Goal: Task Accomplishment & Management: Complete application form

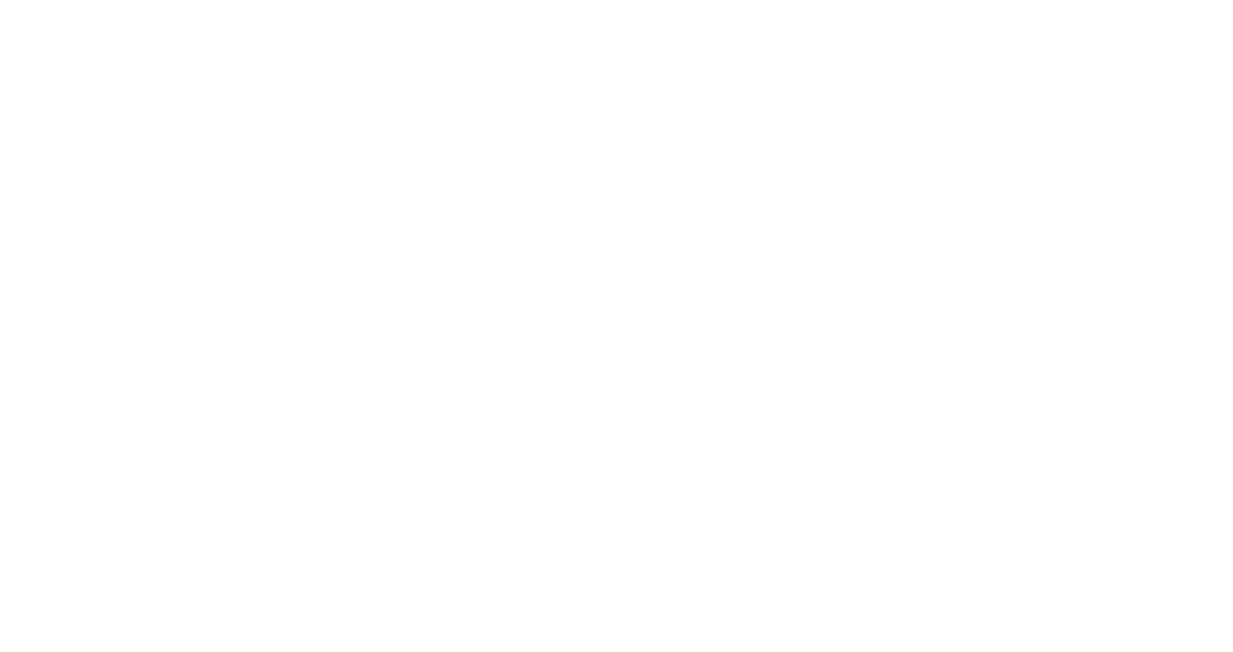
select select "Song"
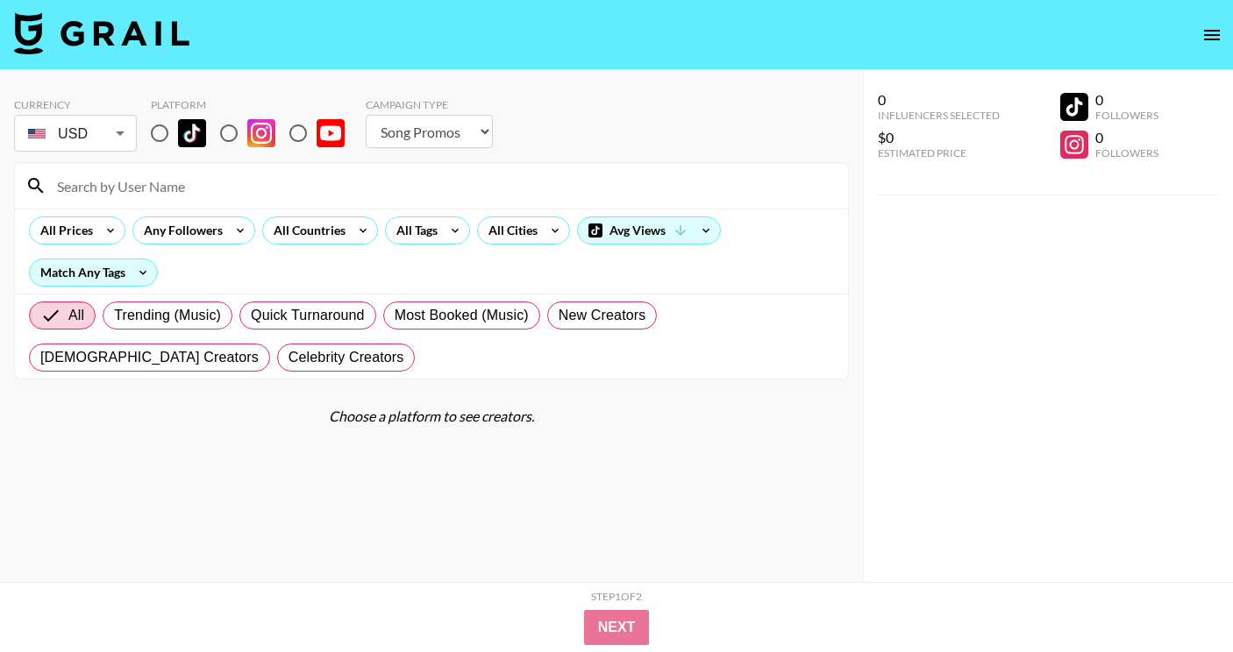
click at [319, 178] on input at bounding box center [441, 186] width 791 height 28
click at [161, 139] on input "radio" at bounding box center [159, 133] width 37 height 37
radio input "true"
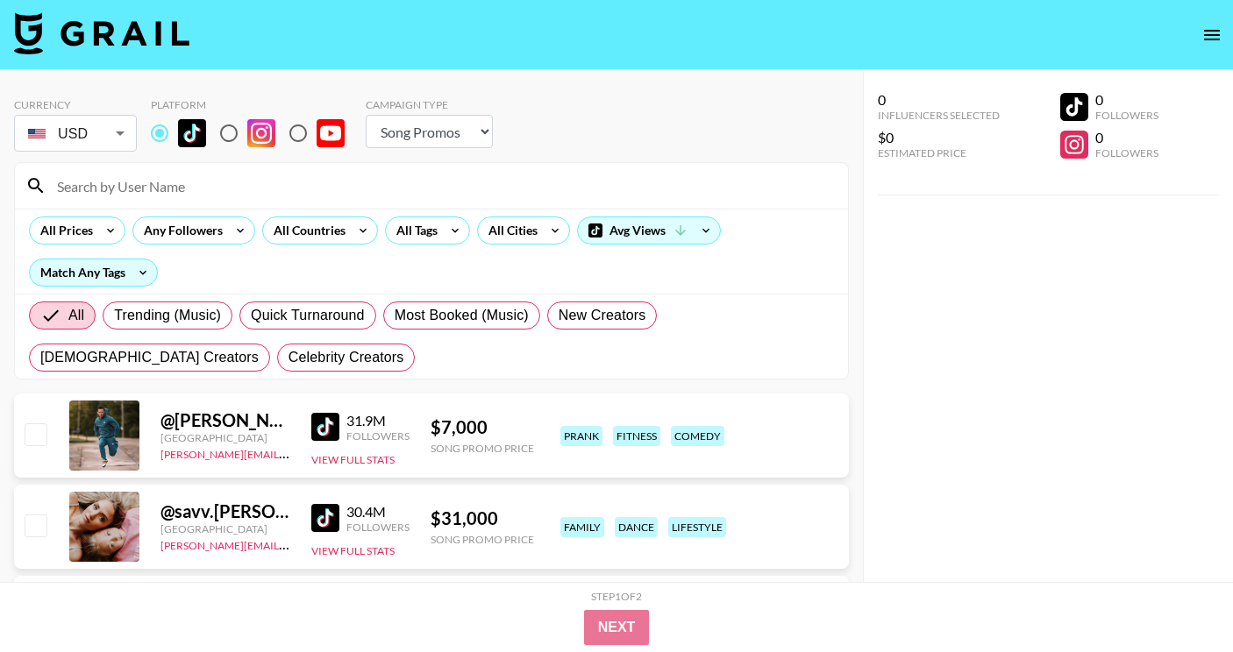
click at [180, 187] on input at bounding box center [441, 186] width 791 height 28
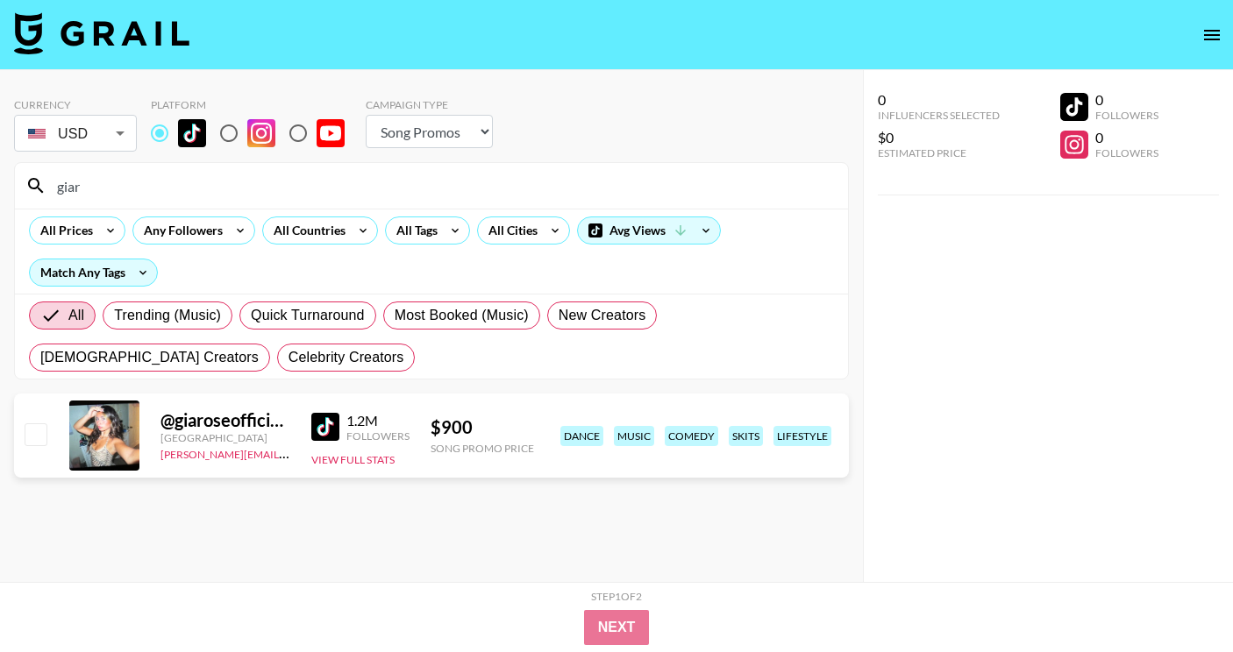
type input "giar"
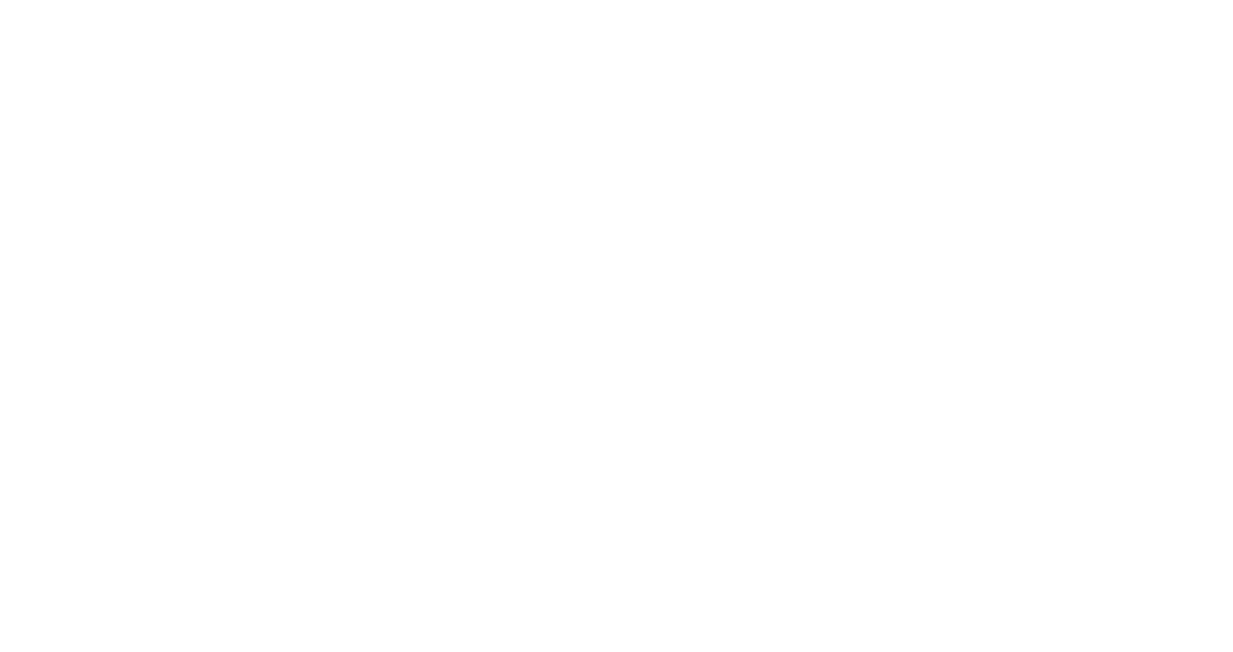
select select "Song"
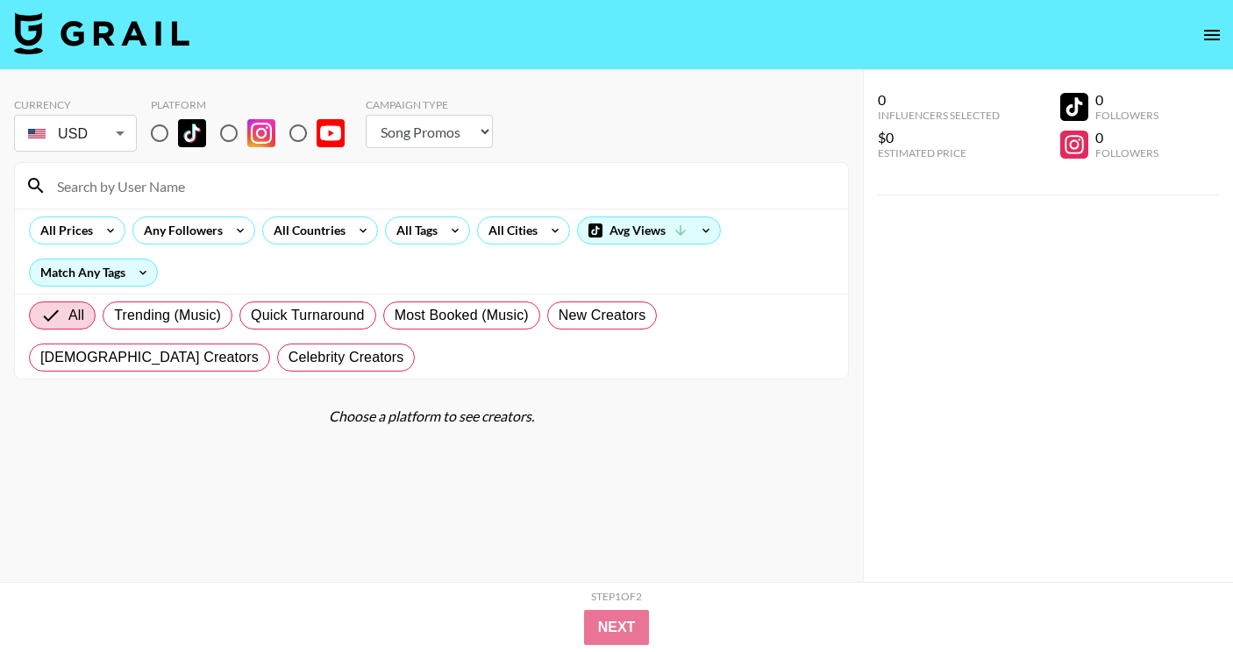
click at [268, 195] on input at bounding box center [441, 186] width 791 height 28
click at [150, 140] on input "radio" at bounding box center [159, 133] width 37 height 37
radio input "true"
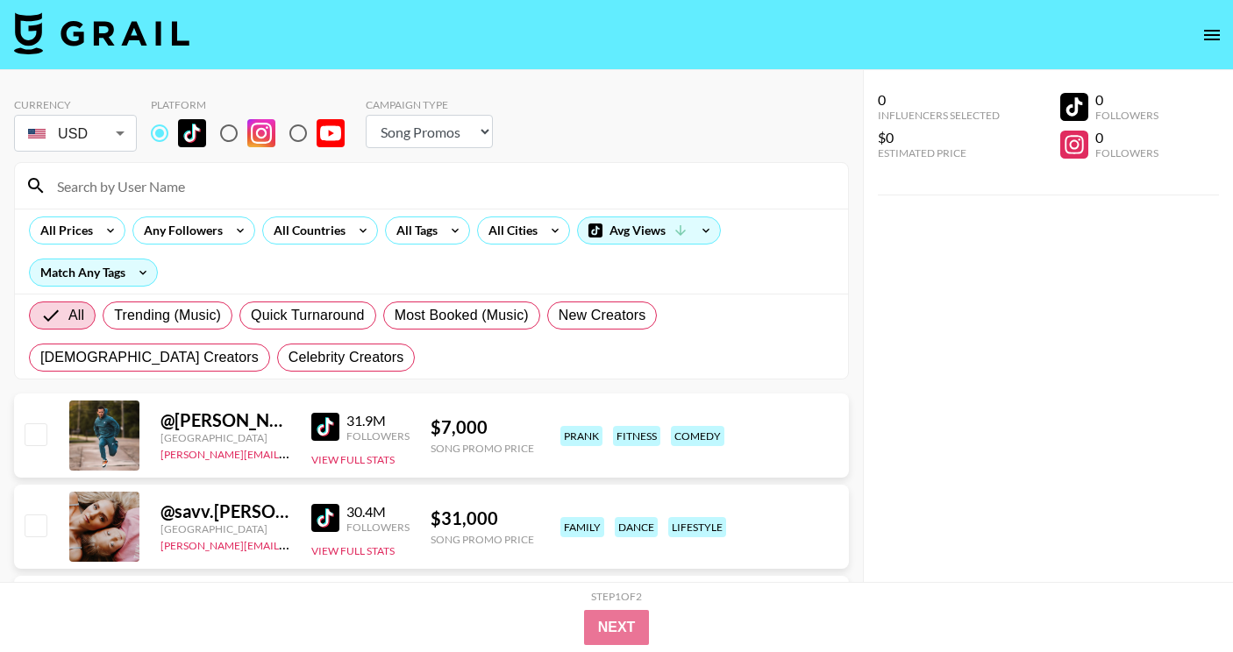
click at [195, 193] on input at bounding box center [441, 186] width 791 height 28
paste input "@giaroseofficial10"
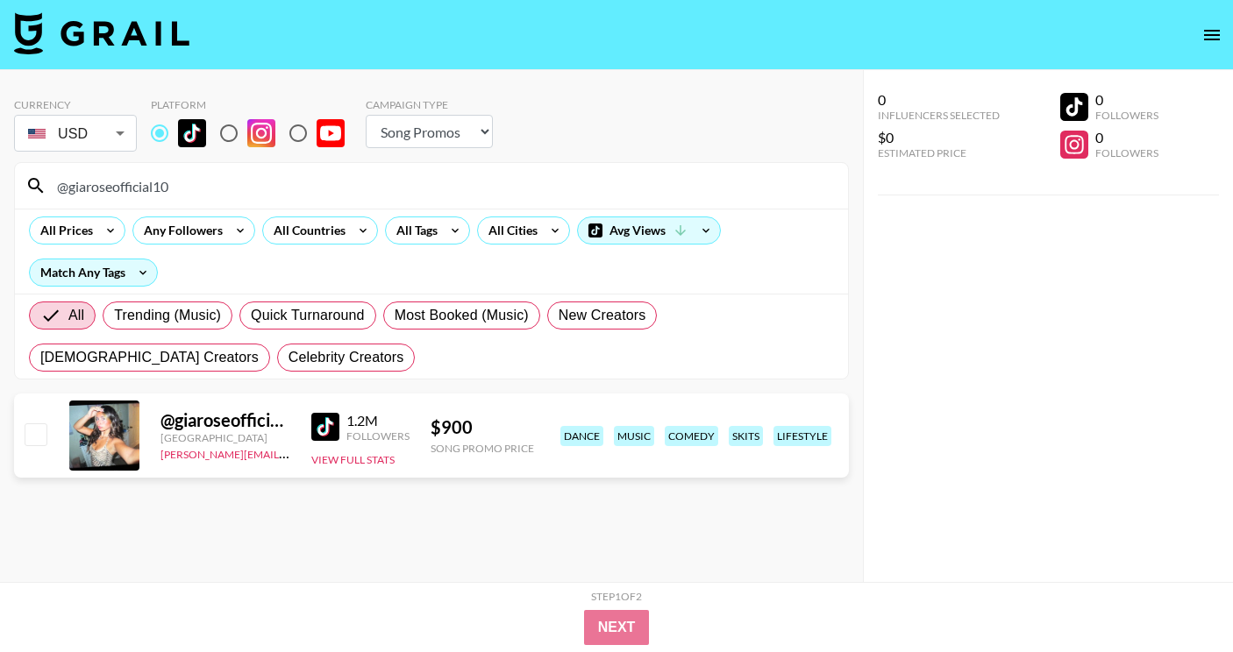
type input "@giaroseofficial10"
click at [25, 439] on input "checkbox" at bounding box center [35, 433] width 21 height 21
checkbox input "true"
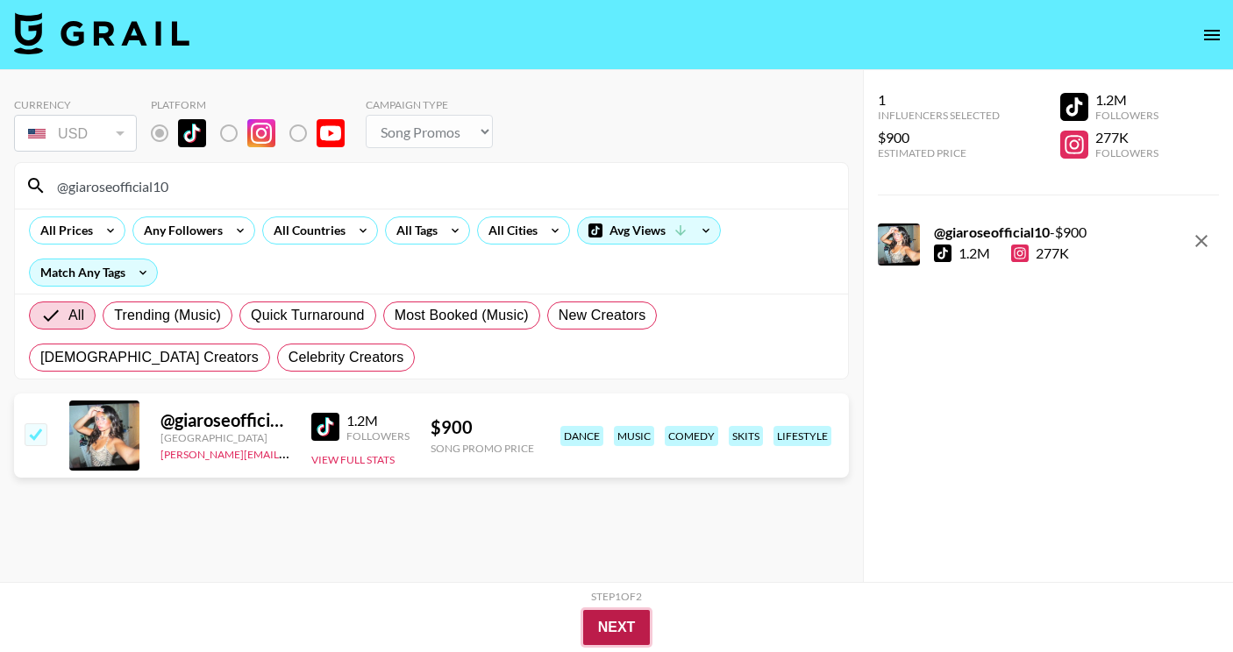
click at [617, 625] on button "Next" at bounding box center [617, 627] width 68 height 35
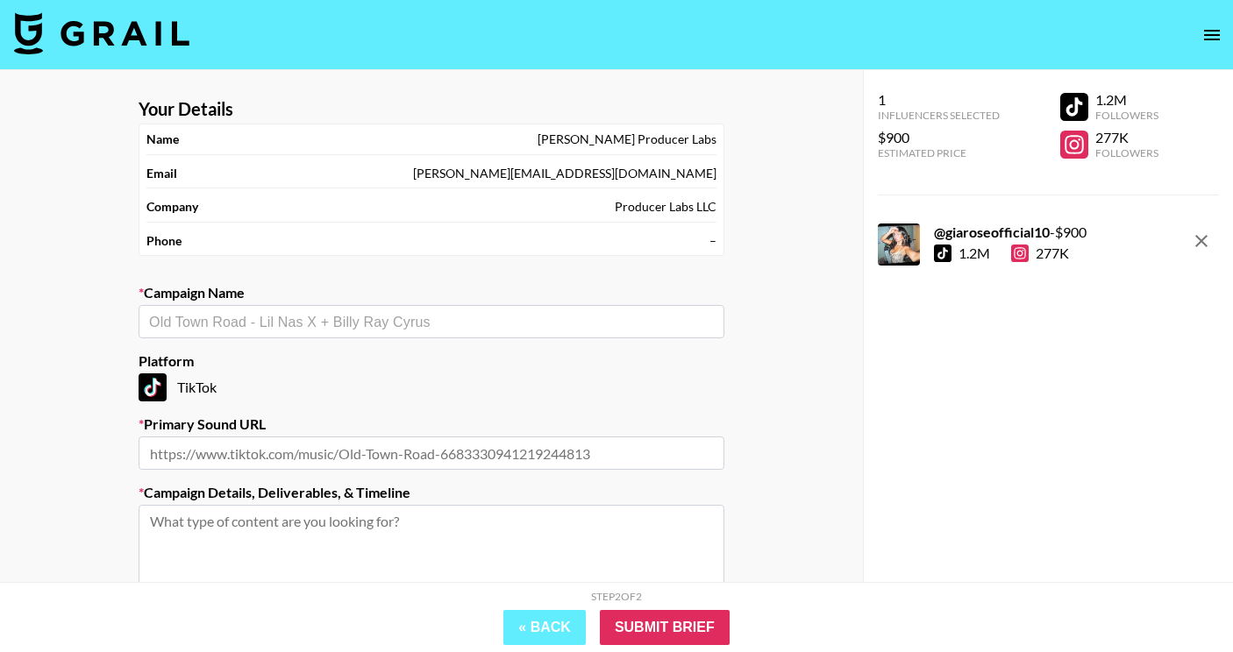
click at [352, 328] on input "text" at bounding box center [431, 322] width 565 height 20
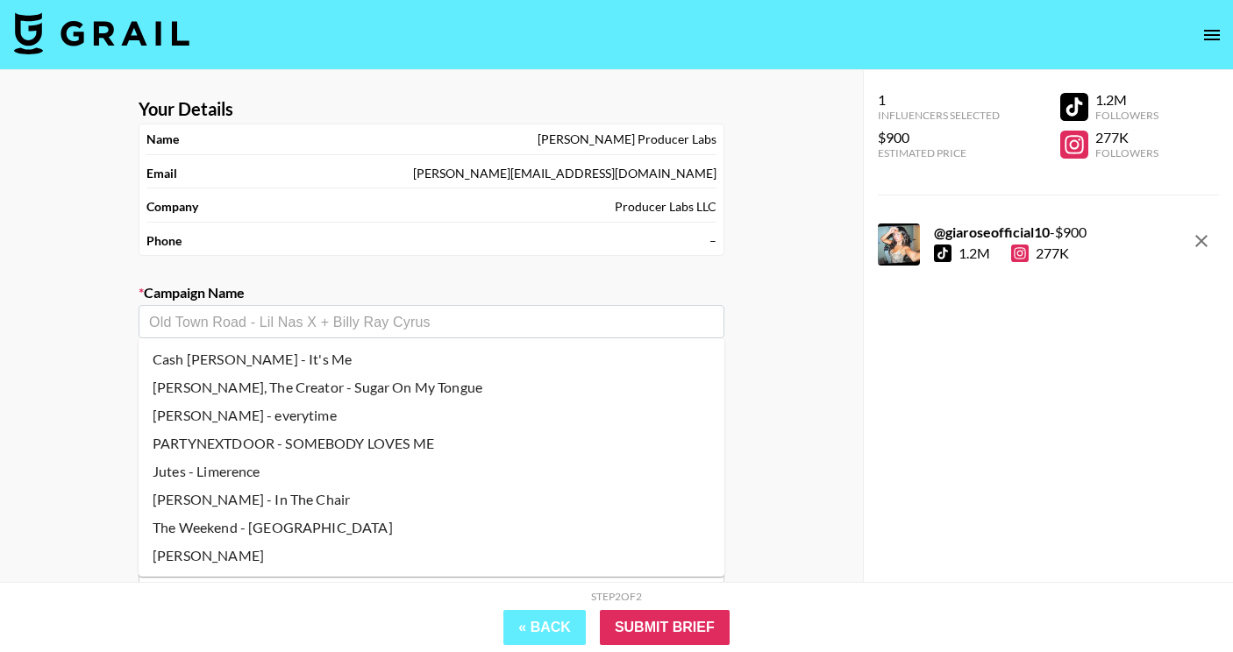
type input "A"
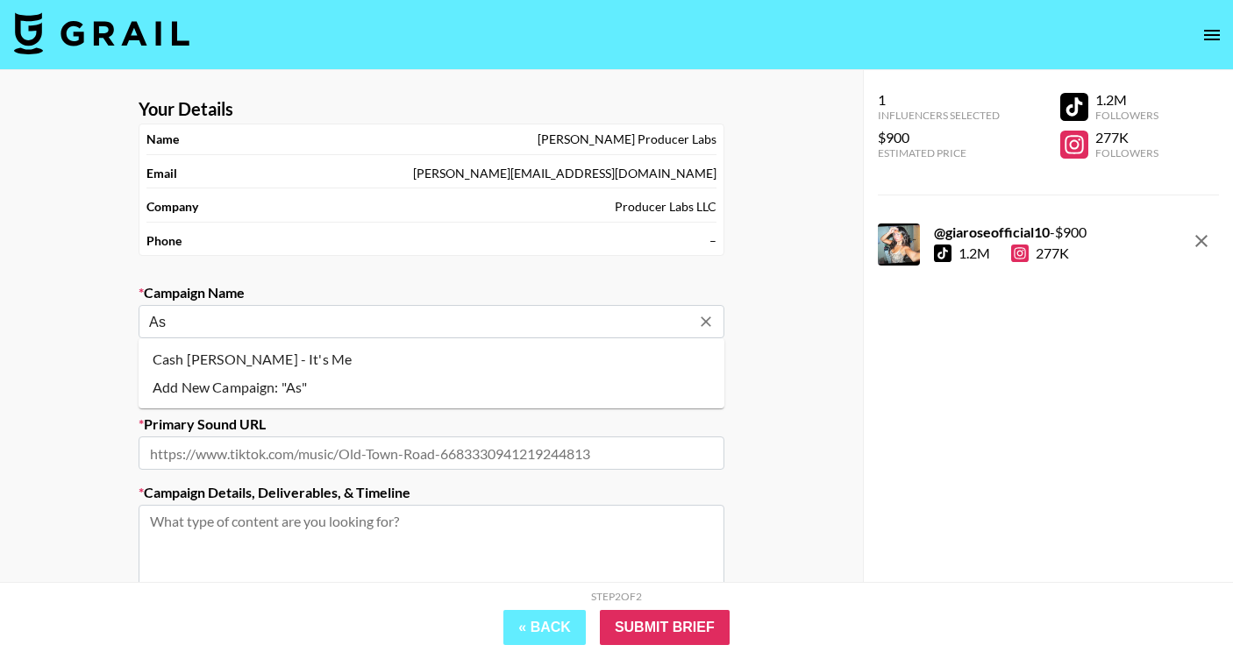
type input "A"
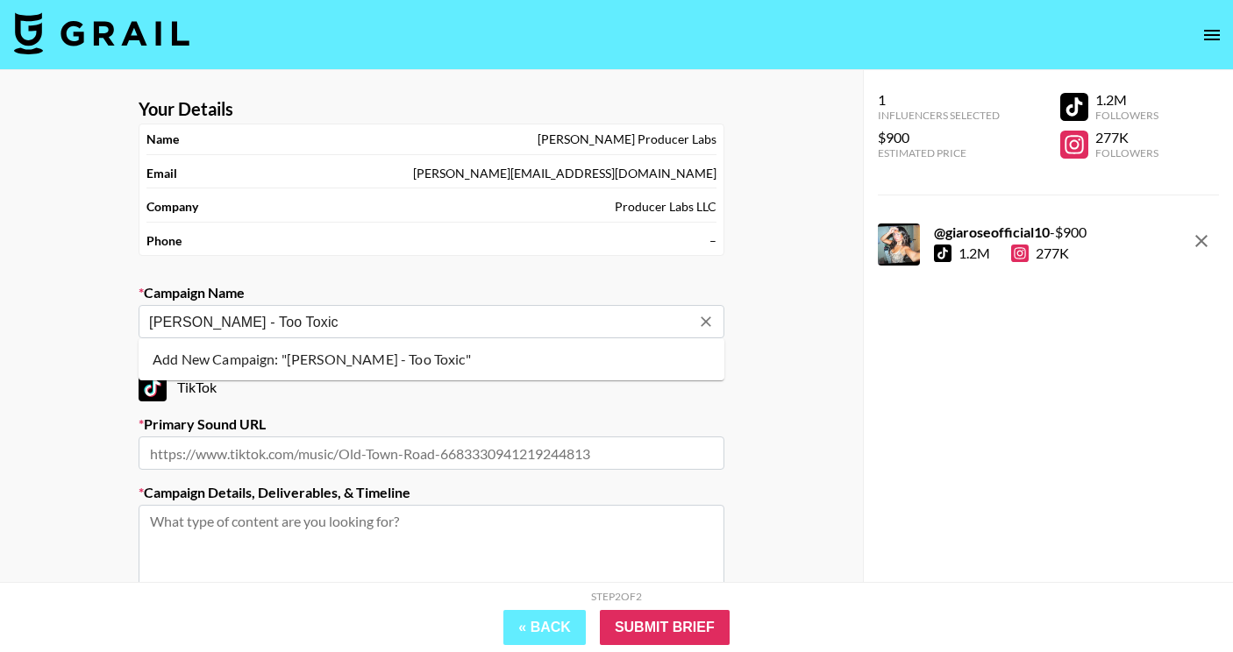
type input "[PERSON_NAME] - Too Toxic"
click at [352, 444] on input "text" at bounding box center [432, 453] width 586 height 33
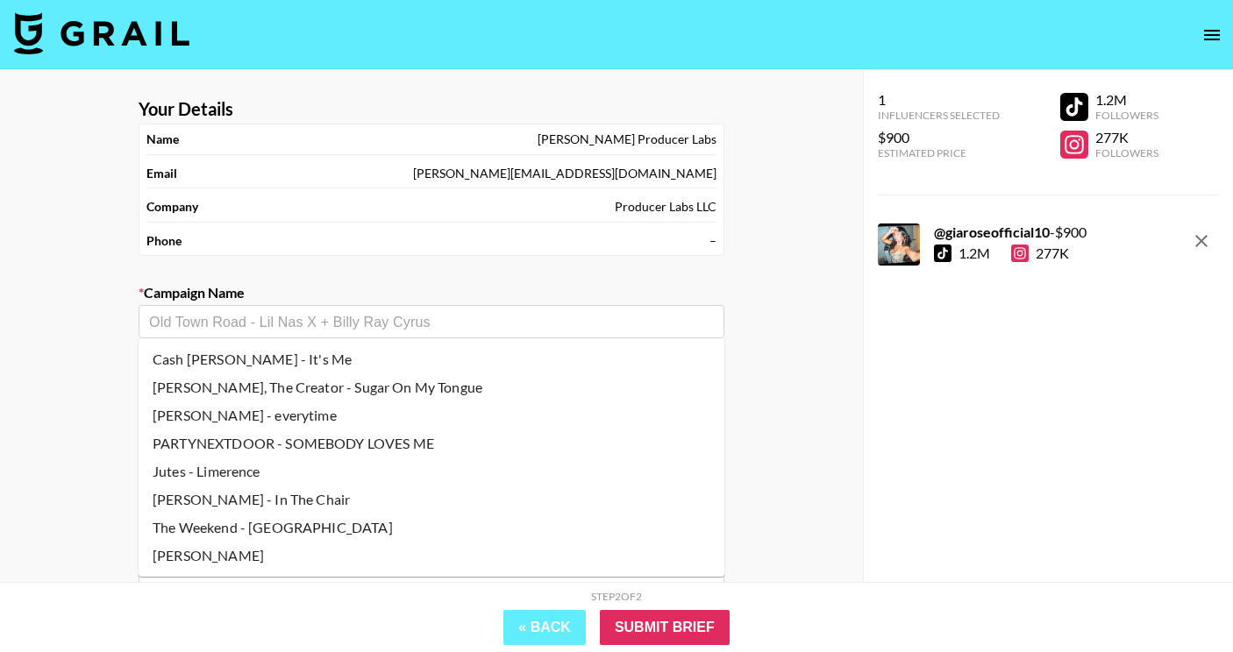
click at [316, 318] on input "text" at bounding box center [431, 322] width 565 height 20
paste input "[URL][DOMAIN_NAME]"
type input "[URL][DOMAIN_NAME]"
click at [103, 430] on div "Your Details Name [PERSON_NAME] Producer Labs Email [PERSON_NAME][EMAIL_ADDRESS…" at bounding box center [431, 431] width 863 height 722
click at [252, 326] on input "text" at bounding box center [431, 322] width 565 height 20
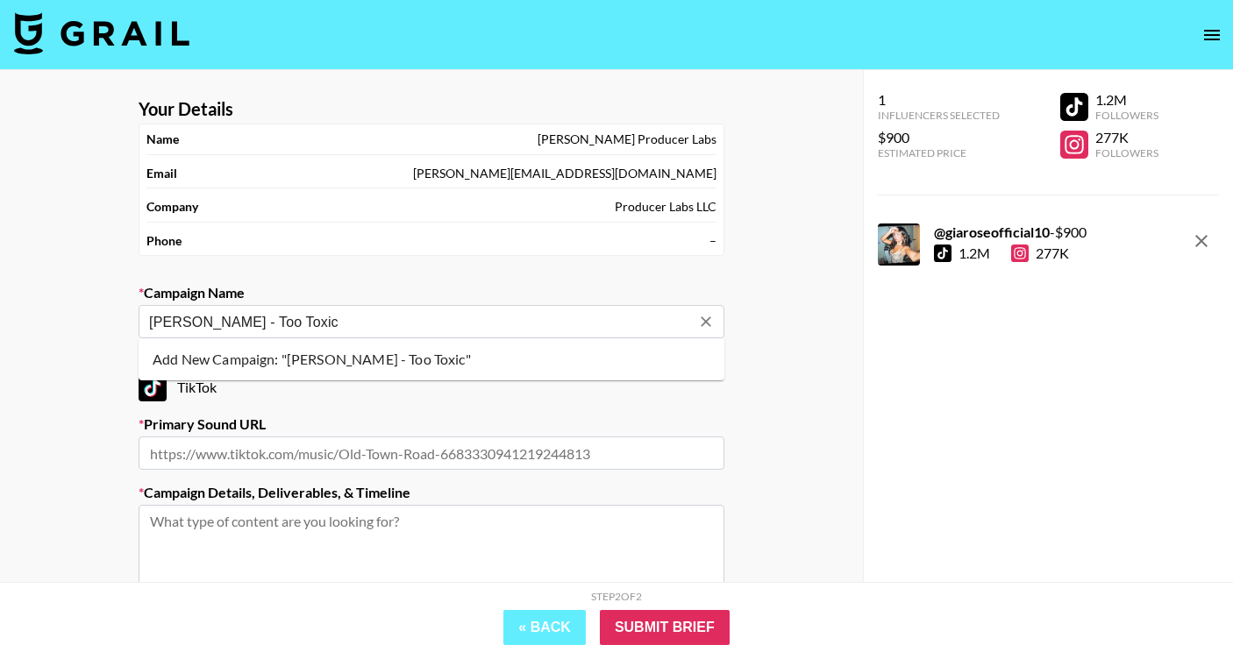
click at [243, 359] on li "Add New Campaign: "[PERSON_NAME] - Too Toxic"" at bounding box center [432, 359] width 586 height 28
type input "[PERSON_NAME] - Too Toxic"
click at [312, 448] on input "text" at bounding box center [432, 453] width 586 height 33
paste input "[URL][DOMAIN_NAME]"
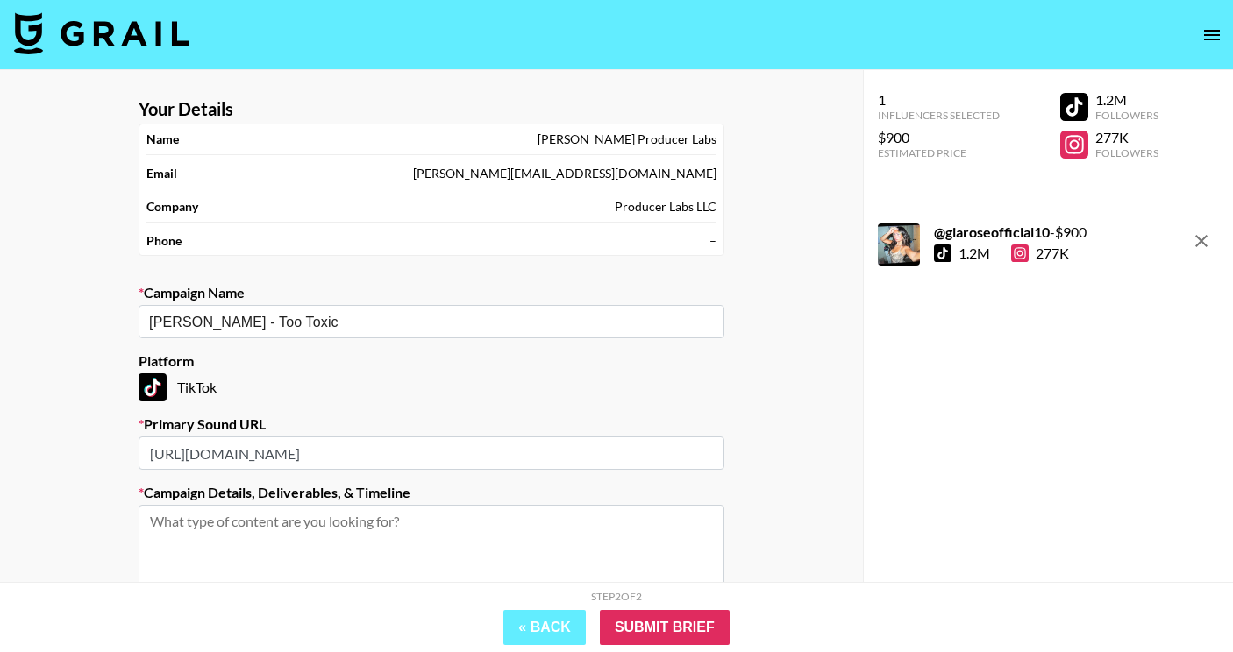
type input "[URL][DOMAIN_NAME]"
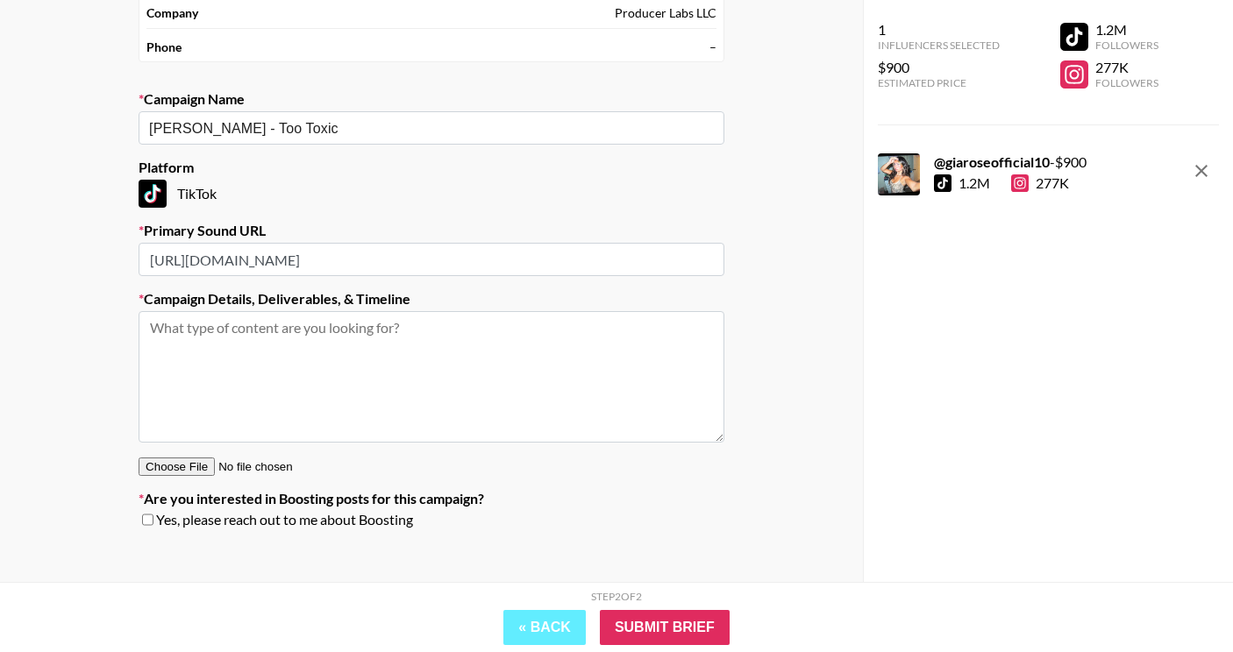
scroll to position [199, 0]
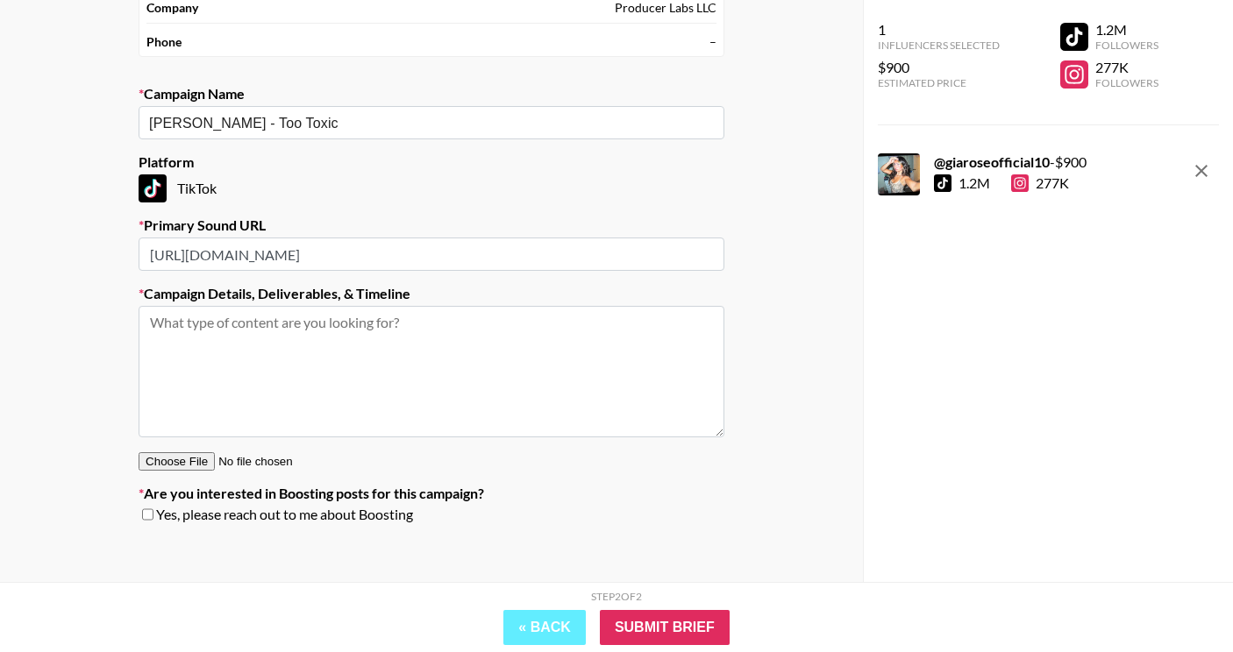
click at [422, 346] on textarea at bounding box center [432, 371] width 586 height 131
click at [399, 402] on textarea at bounding box center [432, 371] width 586 height 131
paste textarea "Option #3 - Dance + Lip Sync Creators will create content of them dancing to th…"
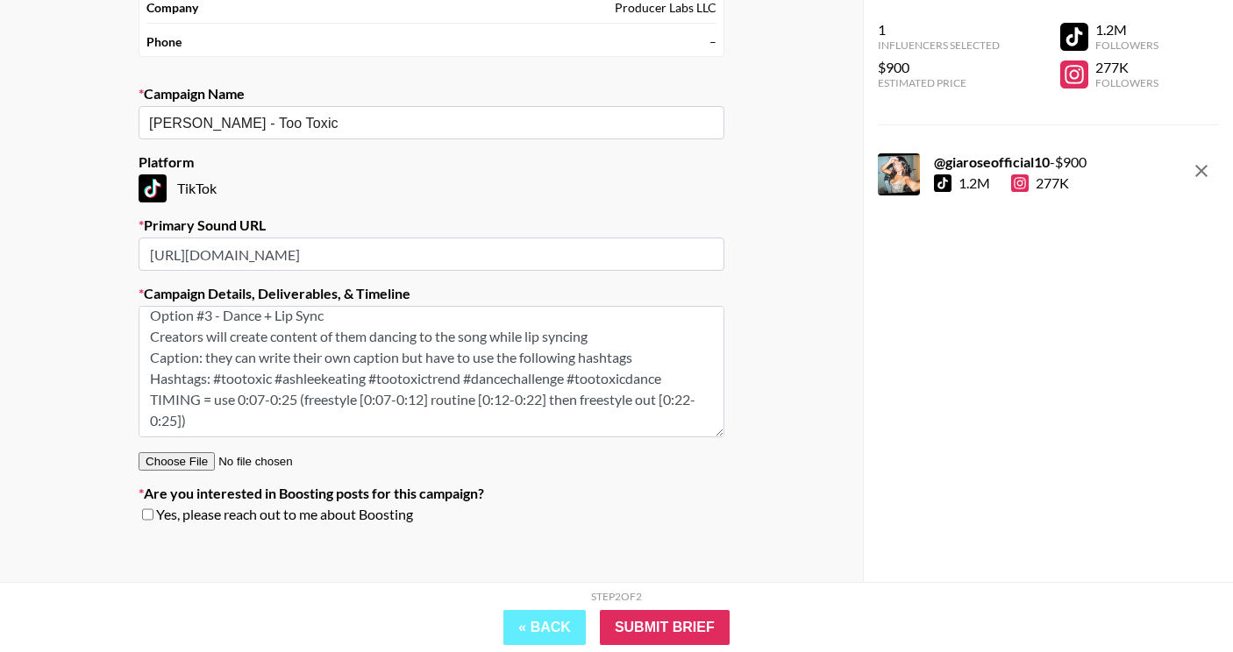
scroll to position [0, 0]
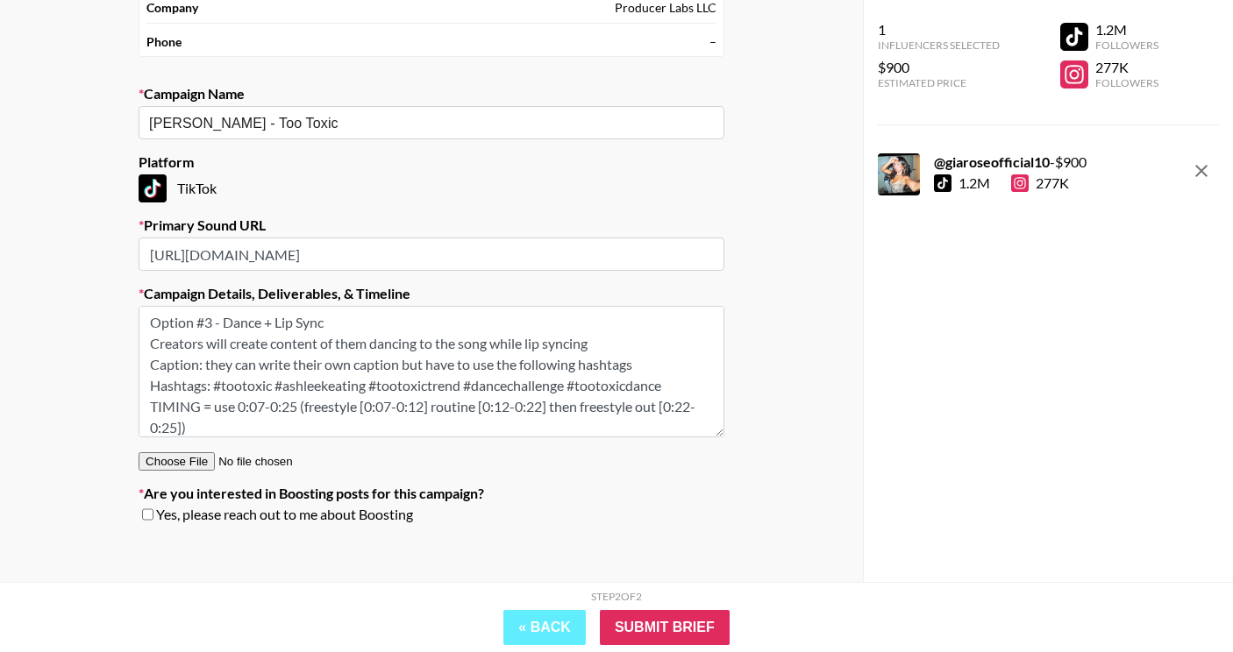
drag, startPoint x: 228, startPoint y: 321, endPoint x: 73, endPoint y: 321, distance: 155.2
click at [73, 321] on div "Your Details Name [PERSON_NAME] Producer Labs Email [PERSON_NAME][EMAIL_ADDRESS…" at bounding box center [431, 232] width 863 height 722
click at [334, 322] on textarea "Dance + Lip Sync Creators will create content of them dancing to the song while…" at bounding box center [432, 371] width 586 height 131
drag, startPoint x: 237, startPoint y: 341, endPoint x: 93, endPoint y: 341, distance: 143.8
click at [93, 341] on div "Your Details Name [PERSON_NAME] Producer Labs Email [PERSON_NAME][EMAIL_ADDRESS…" at bounding box center [431, 232] width 863 height 722
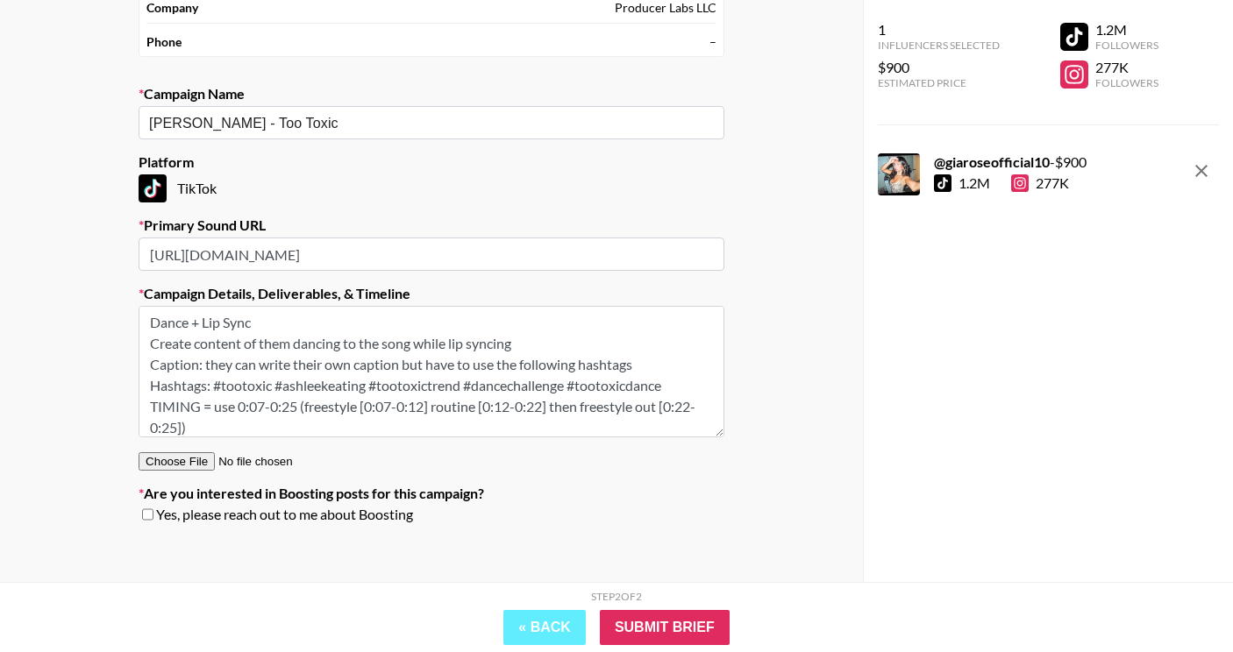
click at [281, 341] on textarea "Dance + Lip Sync Create content of them dancing to the song while lip syncing C…" at bounding box center [432, 371] width 586 height 131
click at [215, 367] on textarea "Dance + Lip Sync Create content dancing to the song while lip syncing Caption: …" at bounding box center [432, 371] width 586 height 131
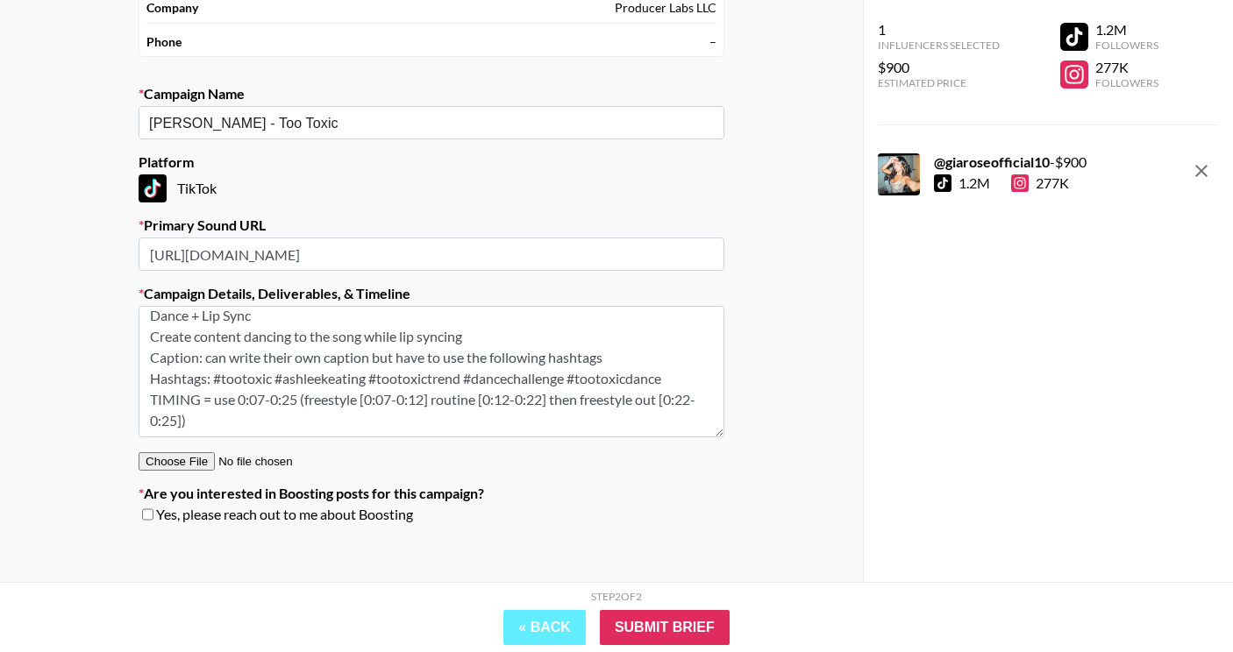
scroll to position [49, 0]
click at [231, 390] on textarea "Dance + Lip Sync Create content dancing to the song while lip syncing Caption: …" at bounding box center [432, 371] width 586 height 131
paste textarea "[URL][DOMAIN_NAME]"
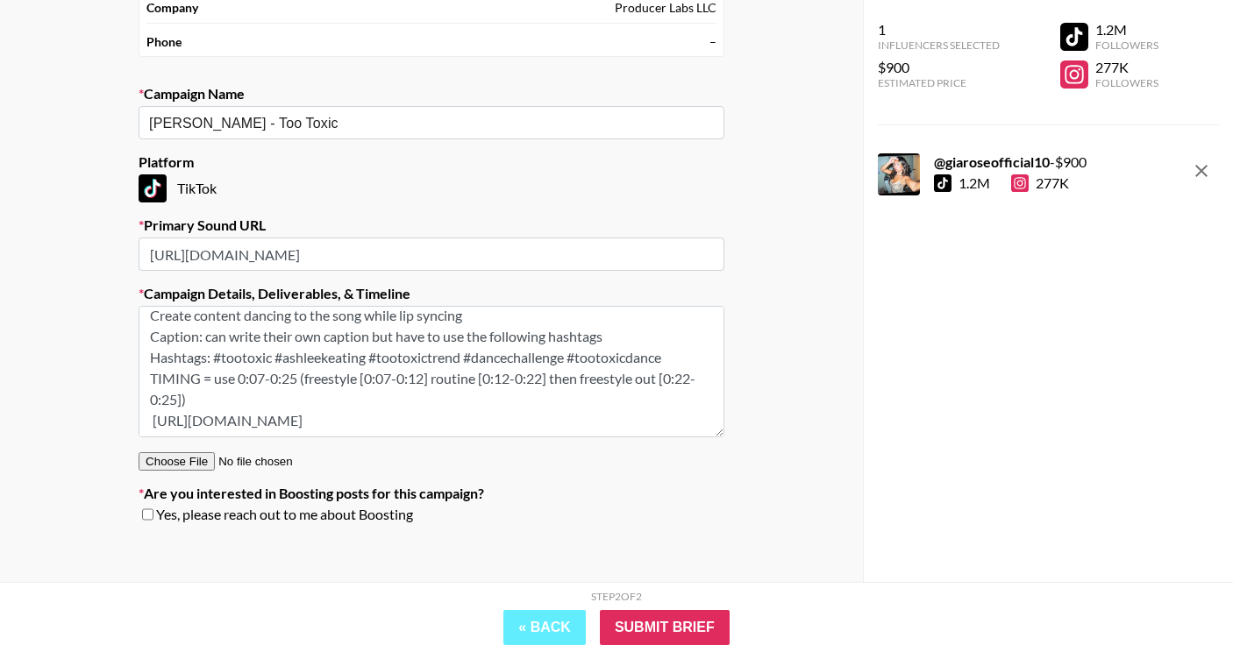
click at [241, 376] on textarea "Dance + Lip Sync Create content dancing to the song while lip syncing Caption: …" at bounding box center [432, 371] width 586 height 131
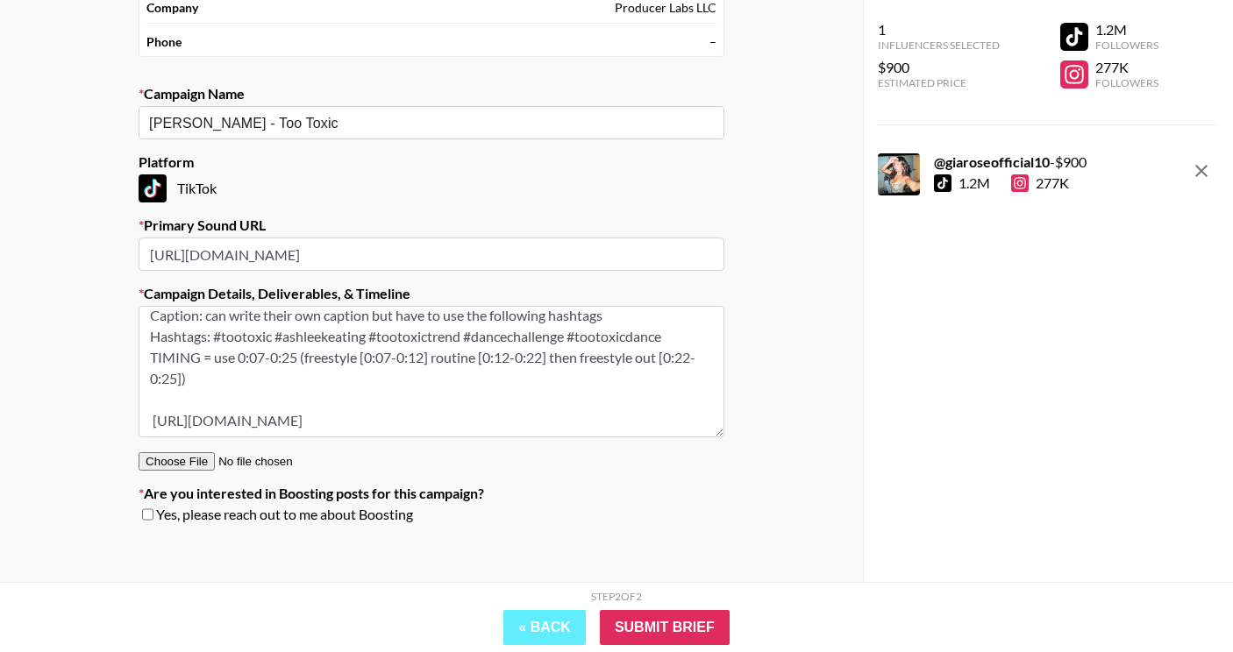
click at [153, 419] on textarea "Dance + Lip Sync Create content dancing to the song while lip syncing Caption: …" at bounding box center [432, 371] width 586 height 131
click at [179, 456] on input "file" at bounding box center [250, 461] width 222 height 18
click at [402, 402] on textarea "Dance + Lip Sync Create content dancing to the song while lip syncing Caption: …" at bounding box center [432, 371] width 586 height 131
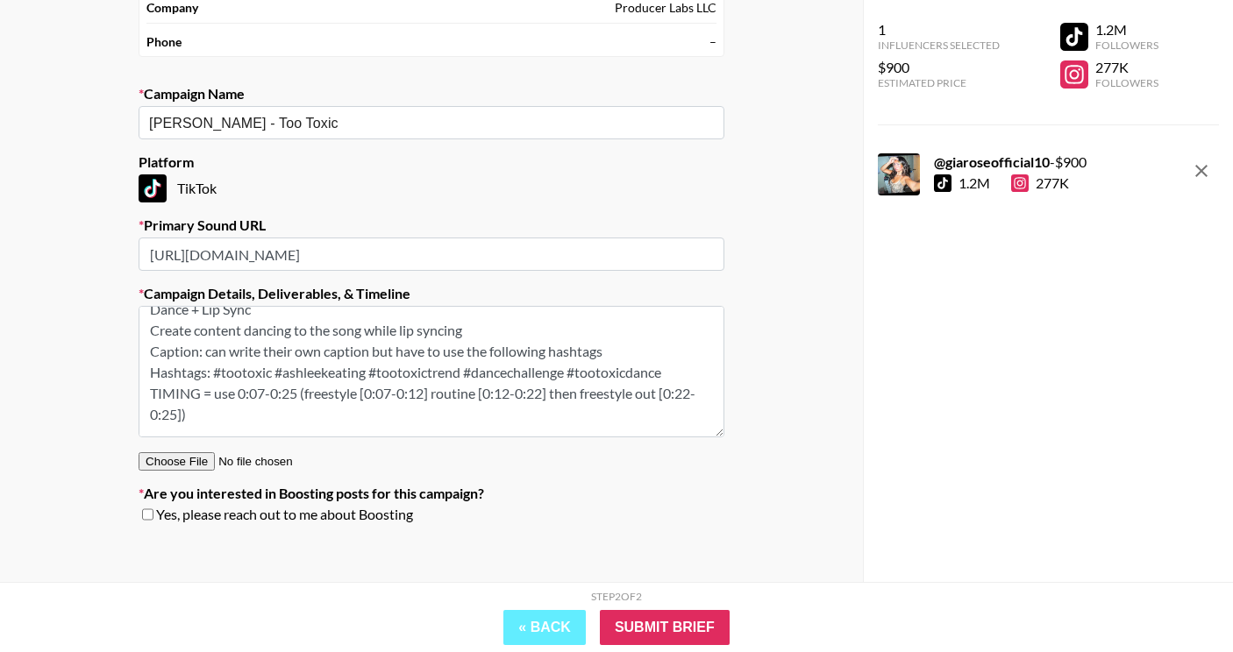
scroll to position [0, 0]
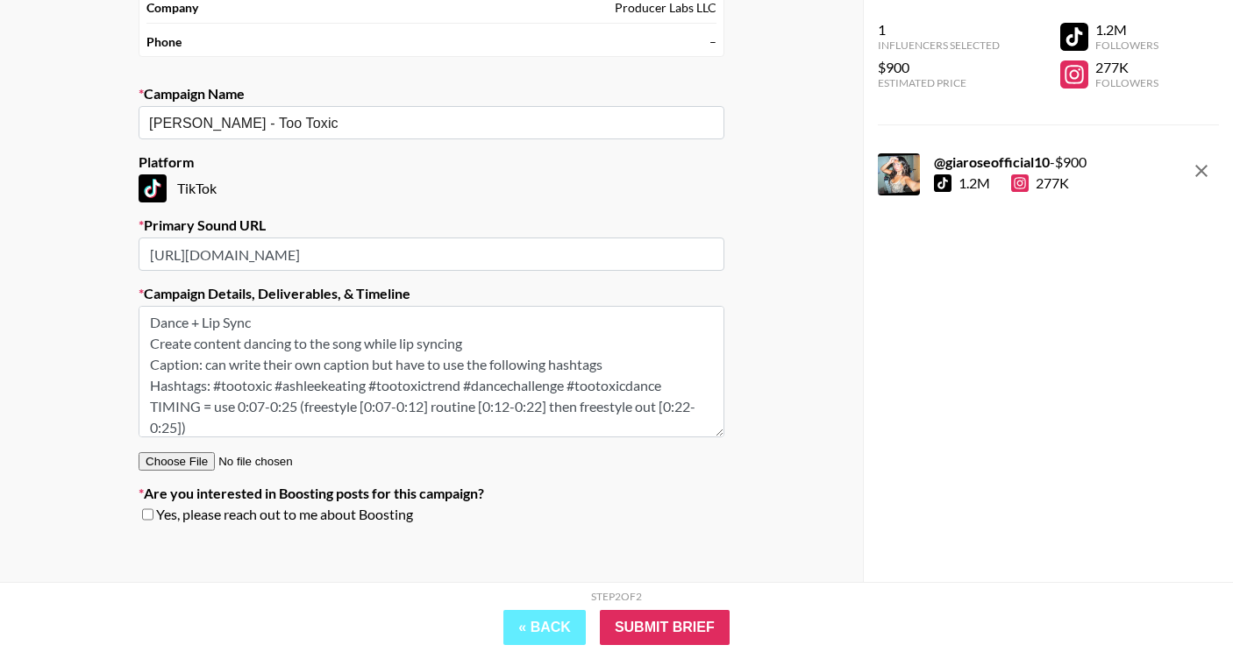
type textarea "Dance + Lip Sync Create content dancing to the song while lip syncing Caption: …"
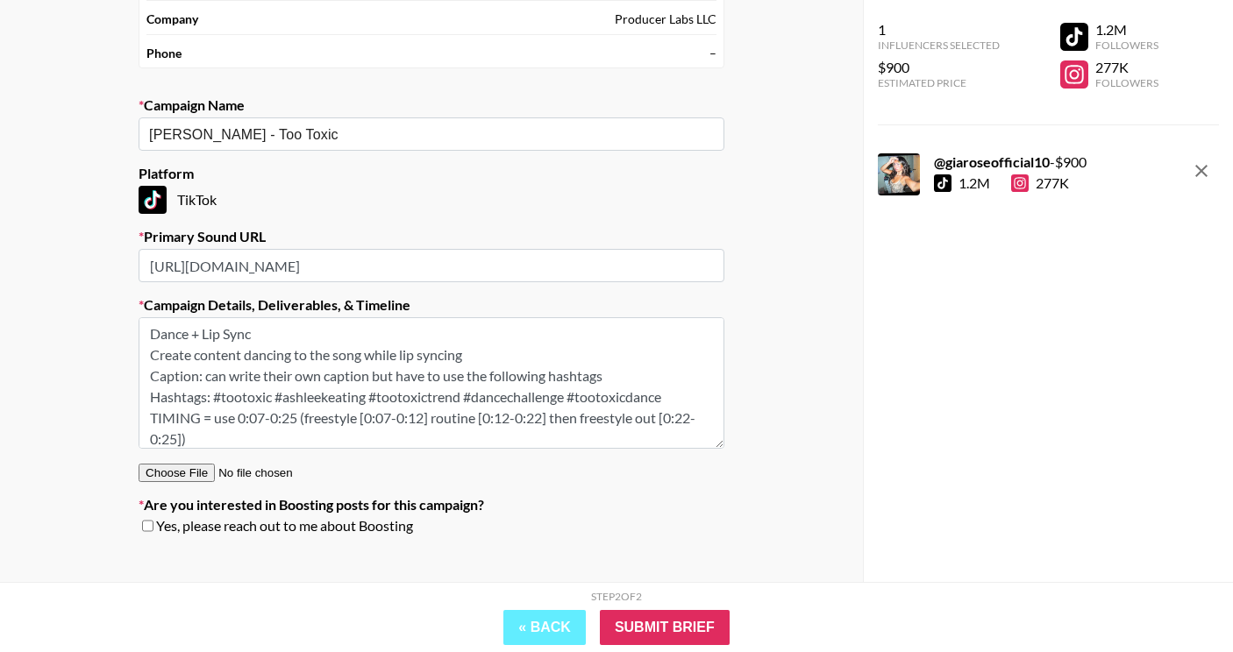
scroll to position [185, 0]
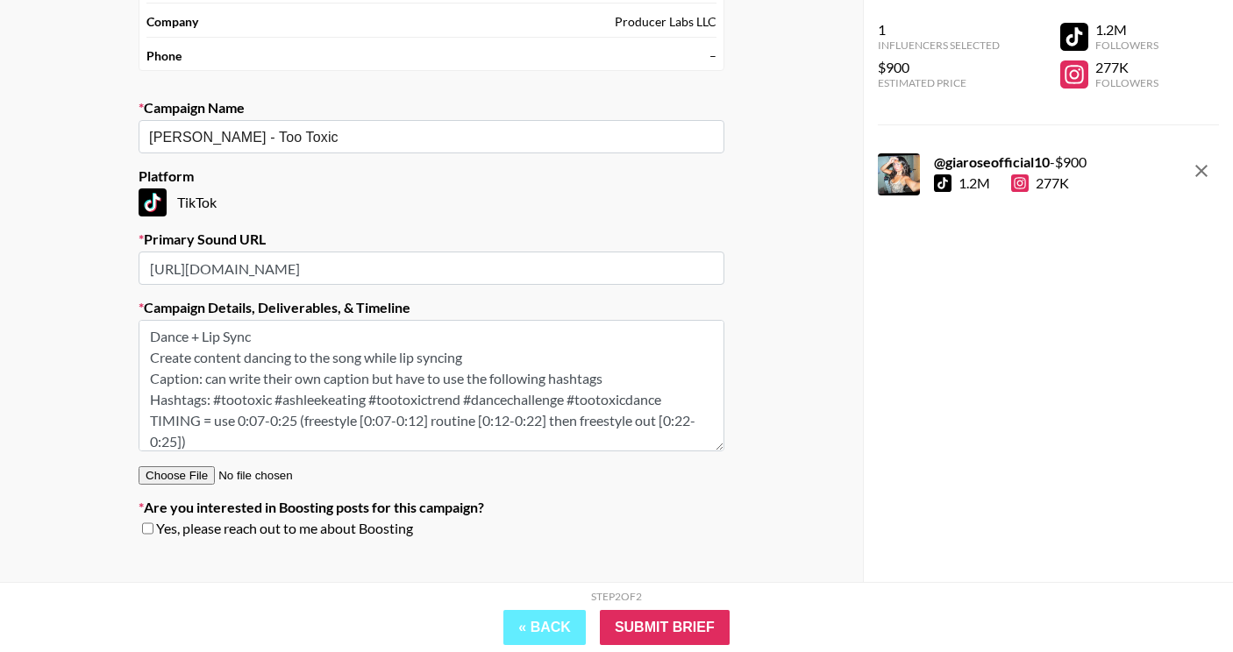
click at [289, 331] on textarea "Dance + Lip Sync Create content dancing to the song while lip syncing Caption: …" at bounding box center [432, 385] width 586 height 131
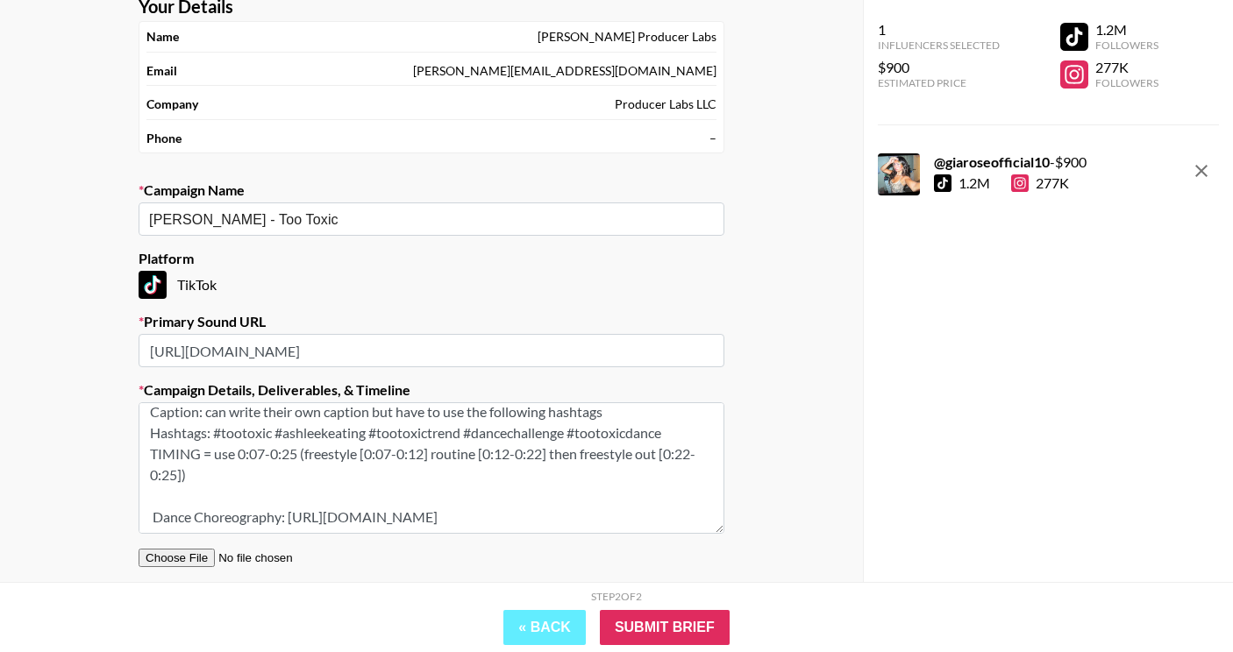
scroll to position [210, 0]
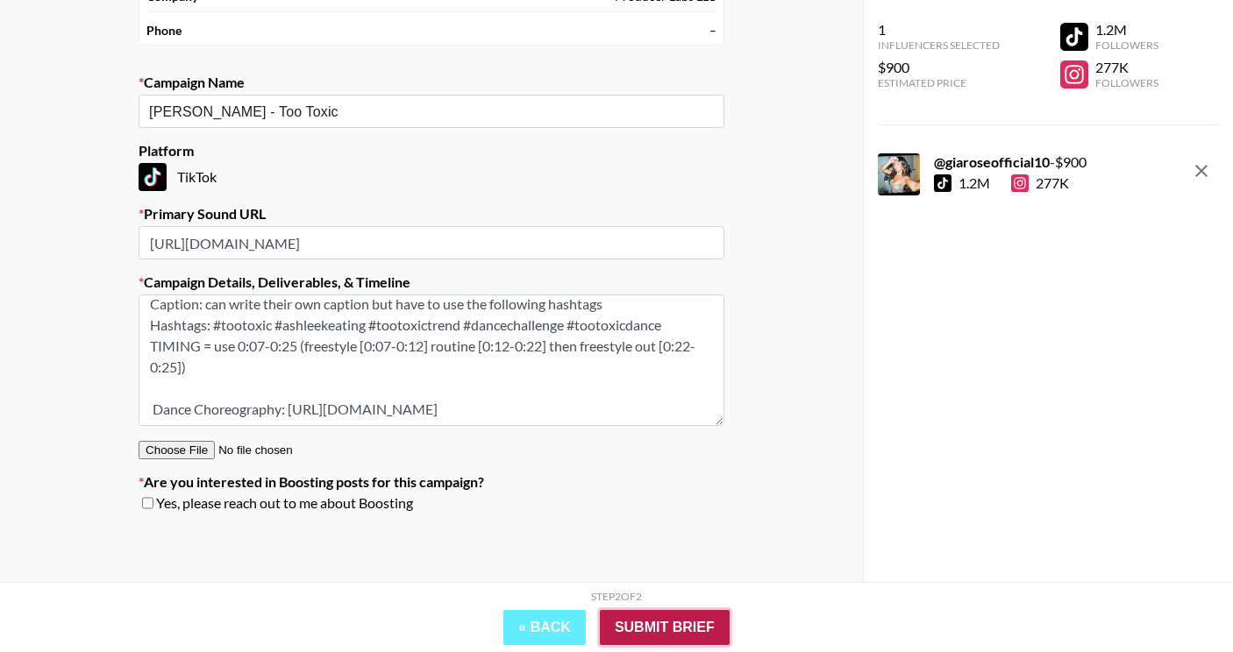
click at [650, 623] on input "Submit Brief" at bounding box center [665, 627] width 130 height 35
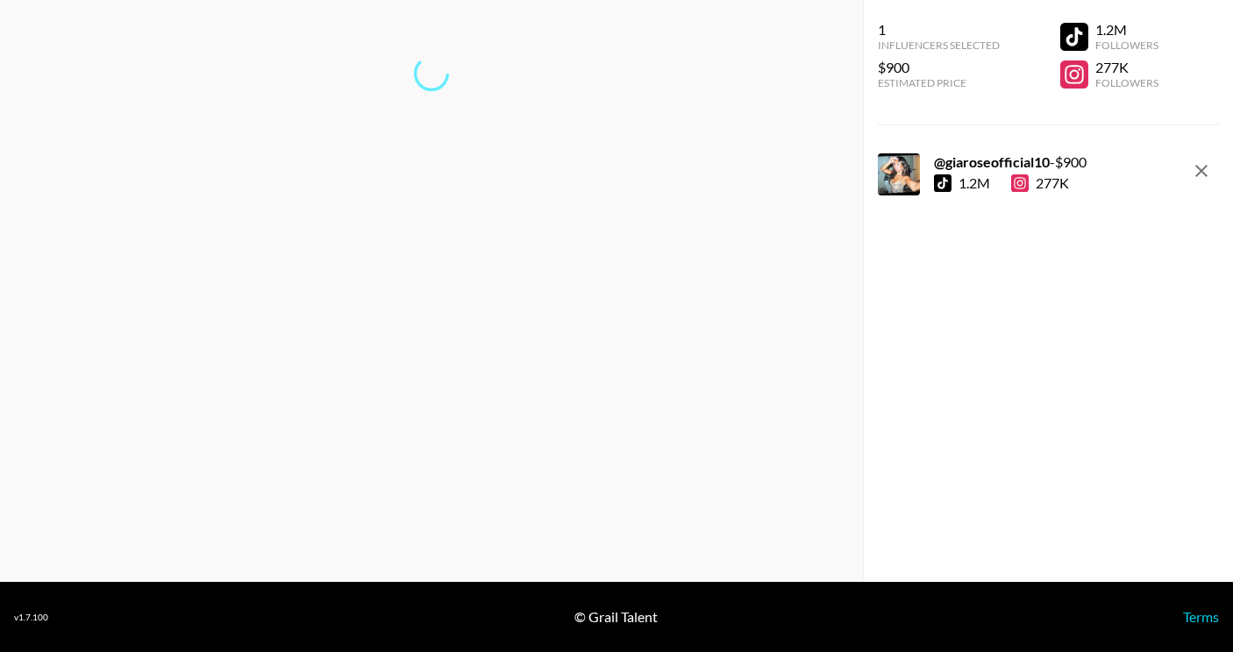
scroll to position [70, 0]
